Goal: Information Seeking & Learning: Compare options

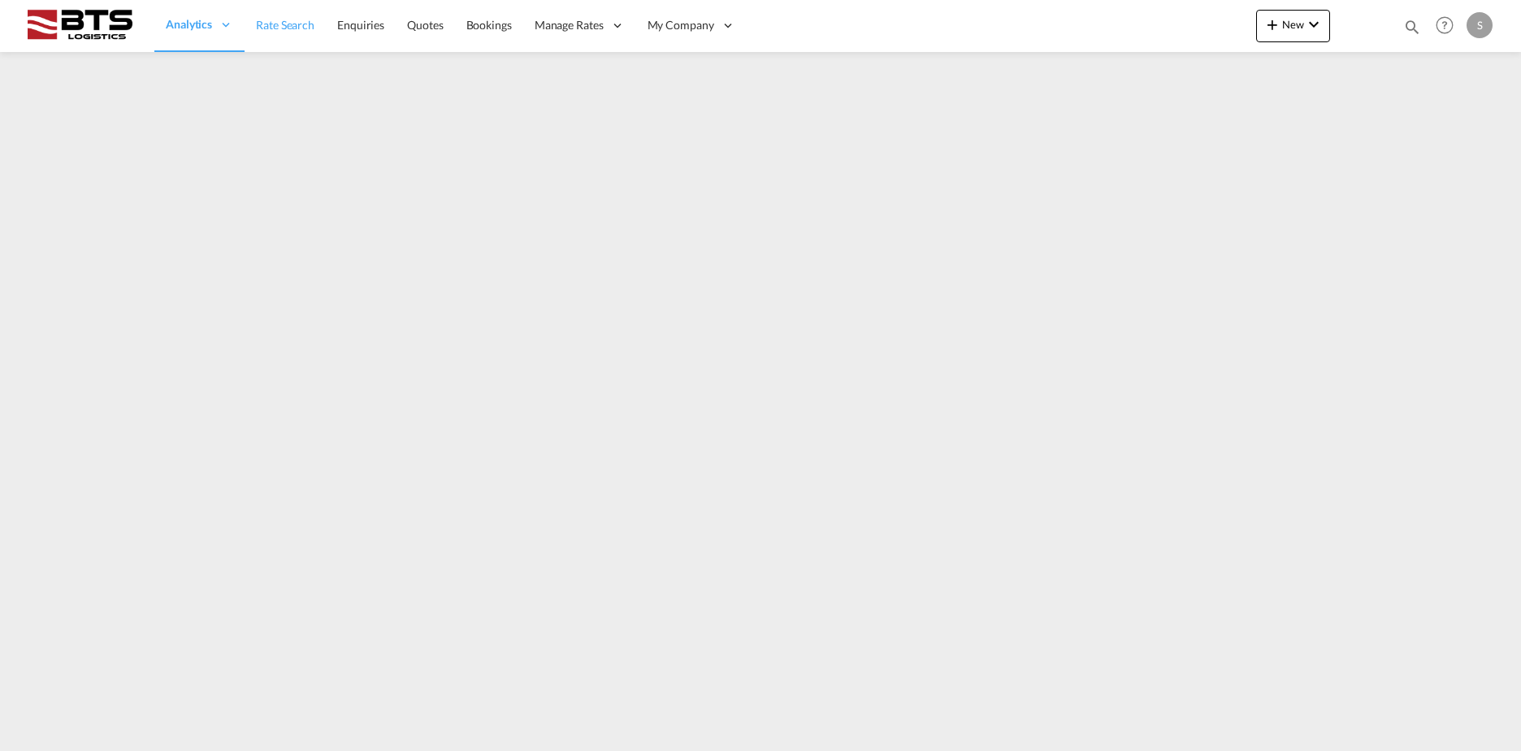
click at [263, 40] on link "Rate Search" at bounding box center [285, 25] width 81 height 53
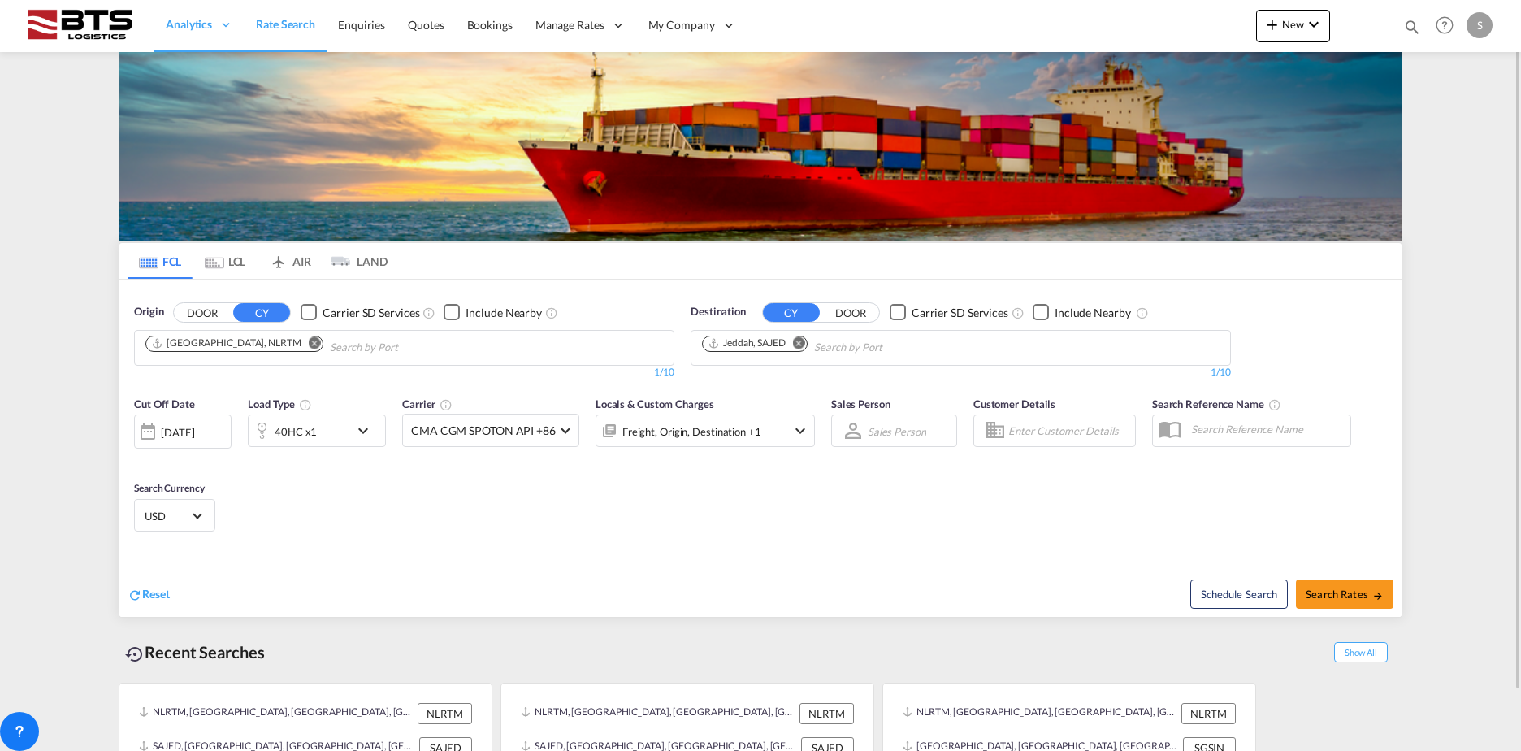
click at [309, 345] on md-icon "Remove" at bounding box center [315, 342] width 12 height 12
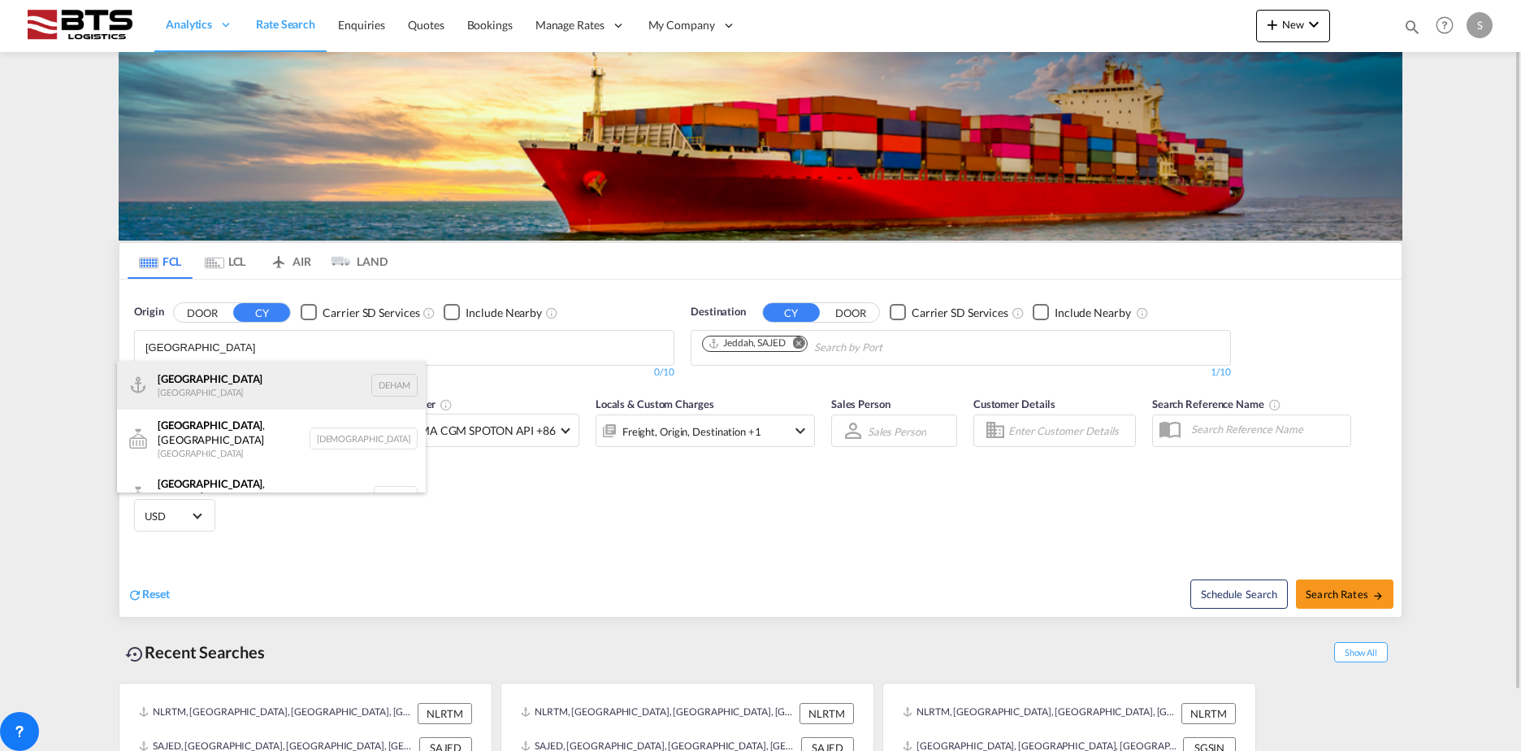
type input "[GEOGRAPHIC_DATA]"
click at [237, 384] on div "[GEOGRAPHIC_DATA] [GEOGRAPHIC_DATA] DEHAM" at bounding box center [271, 385] width 309 height 49
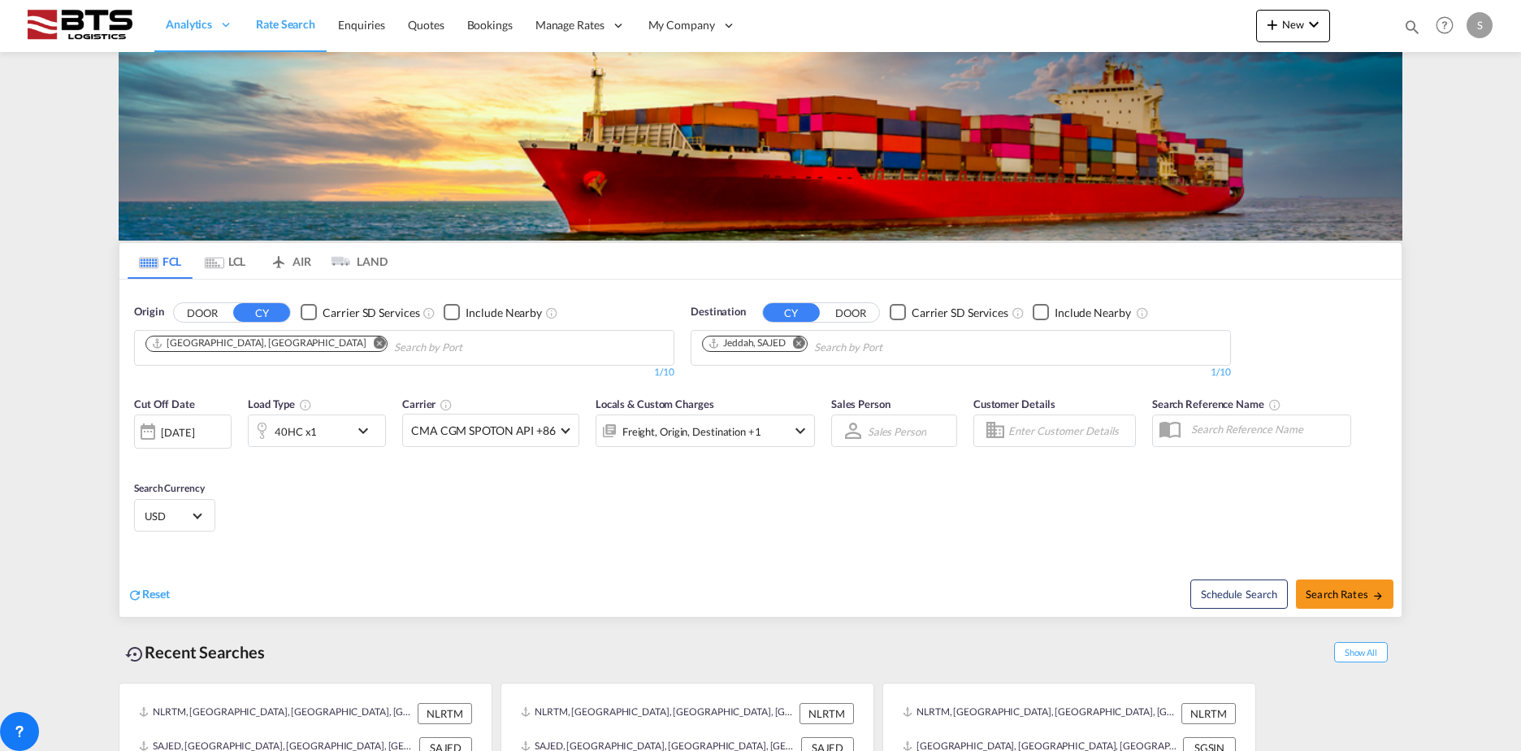
click at [803, 347] on md-icon "Remove" at bounding box center [799, 342] width 12 height 12
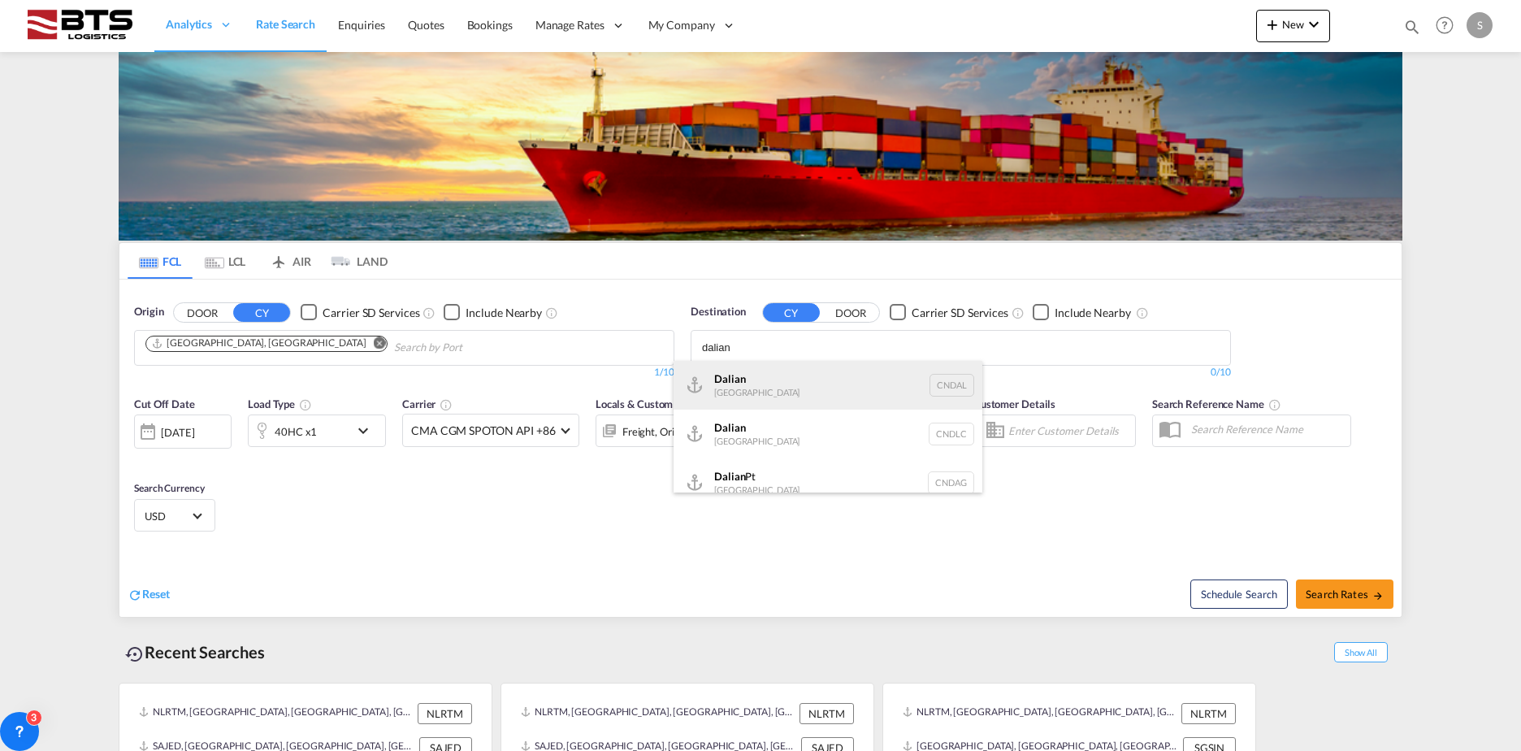
type input "dalian"
click at [792, 395] on div "Dalian [GEOGRAPHIC_DATA] [GEOGRAPHIC_DATA]" at bounding box center [828, 385] width 309 height 49
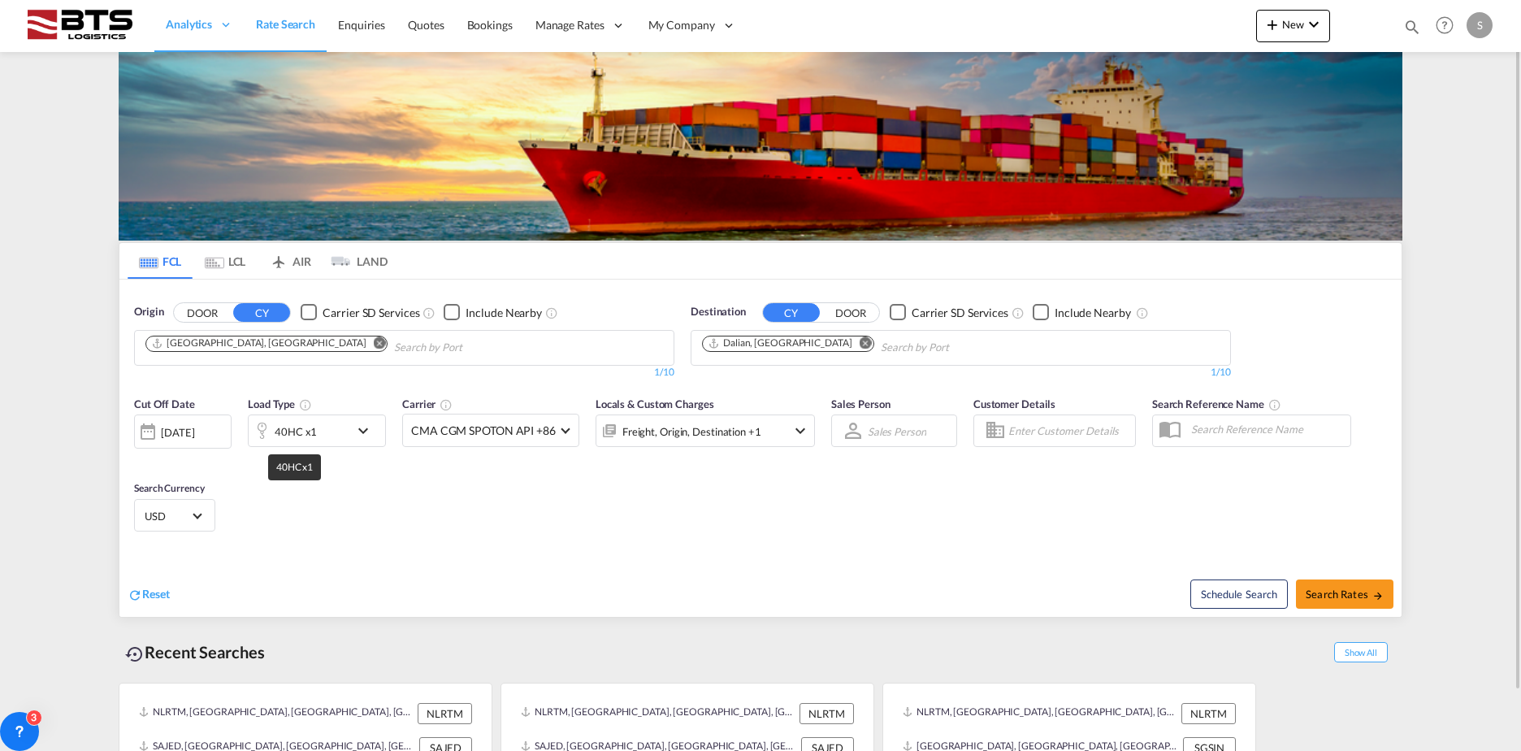
click at [282, 434] on div "40HC x1" at bounding box center [296, 431] width 42 height 23
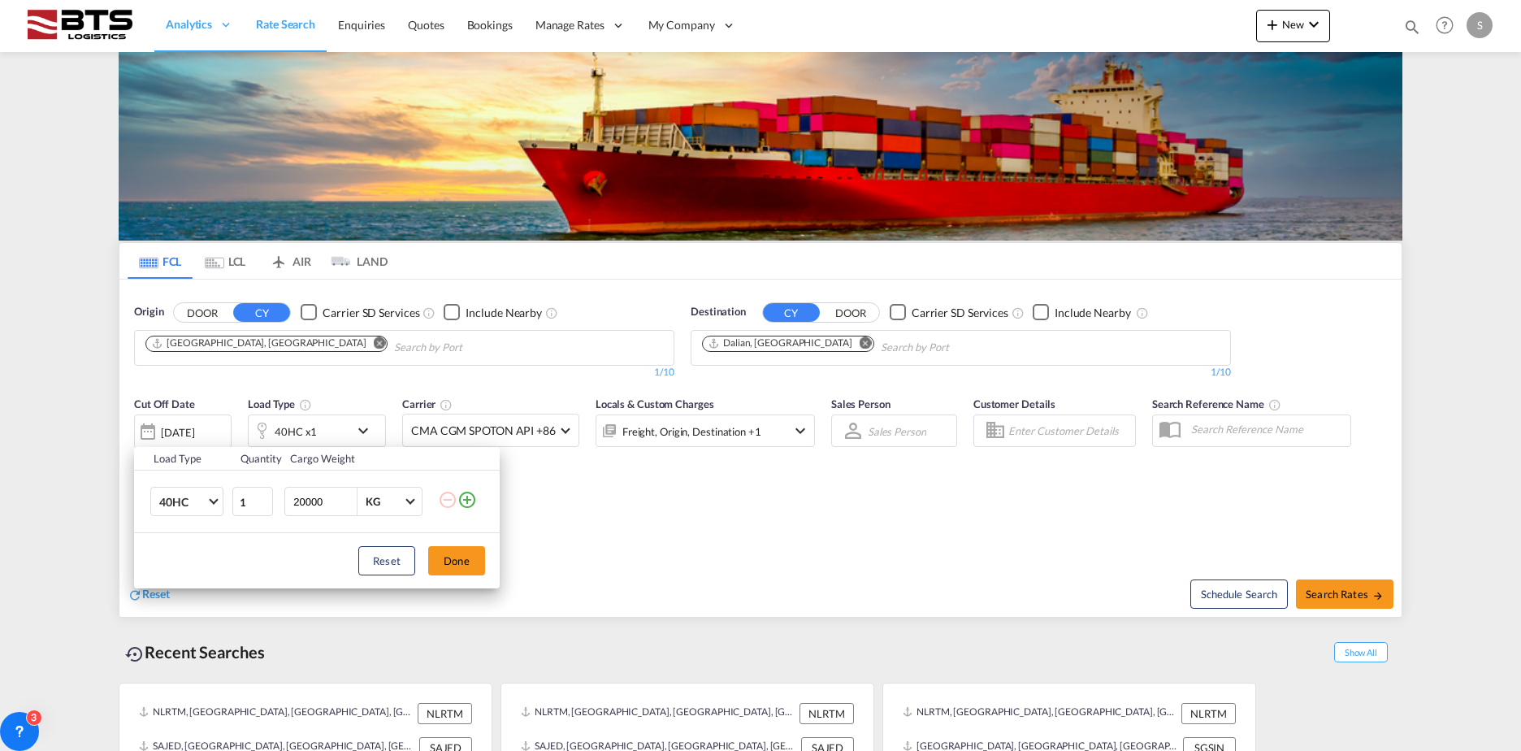
click at [186, 525] on td "40HC 20GP 40GP 40HC 45HC 20RE 40RE 40HR 20OT 40OT 20FR 40FR 40NR 20NR 45S 20TK …" at bounding box center [182, 501] width 97 height 63
click at [186, 510] on md-select-value "40HC" at bounding box center [190, 502] width 65 height 28
click at [184, 415] on md-option "20GP" at bounding box center [201, 424] width 111 height 39
click at [458, 544] on div "Reset Done" at bounding box center [317, 560] width 366 height 55
click at [451, 551] on button "Done" at bounding box center [456, 560] width 57 height 29
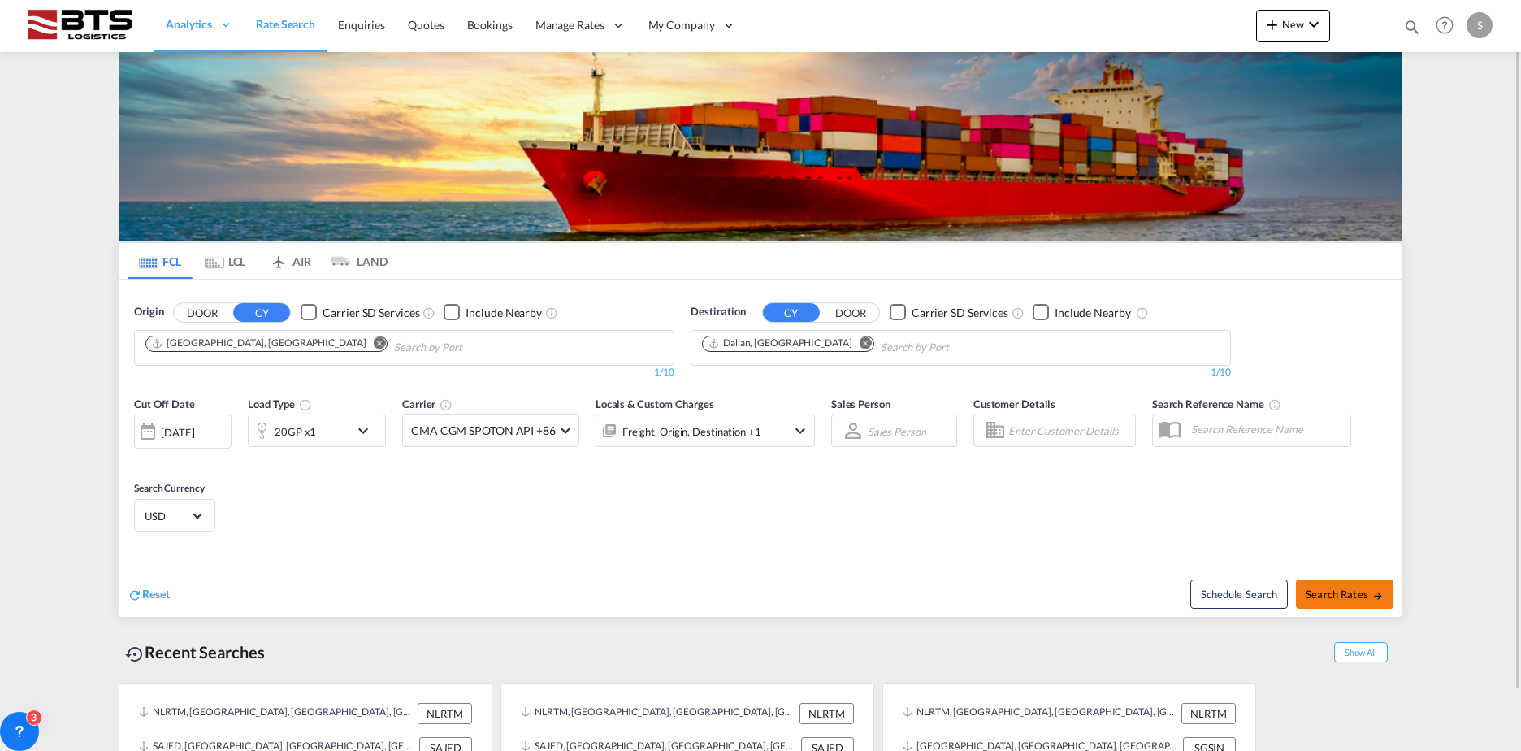
click at [1364, 588] on span "Search Rates" at bounding box center [1345, 594] width 78 height 13
type input "DEHAM to [GEOGRAPHIC_DATA] / [DATE]"
